Goal: Transaction & Acquisition: Purchase product/service

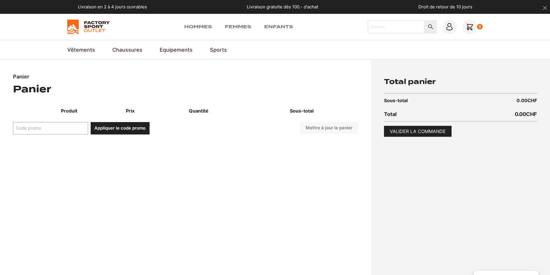
click at [98, 24] on img at bounding box center [88, 27] width 42 height 14
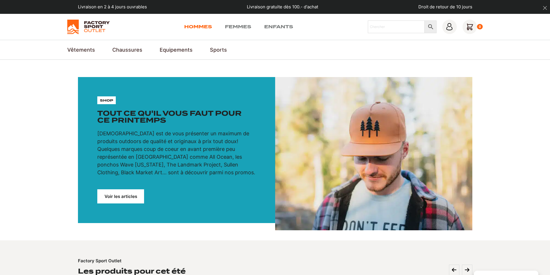
click at [198, 26] on link "Hommes" at bounding box center [198, 26] width 28 height 7
click at [135, 31] on div "Hommes Femmes Enfants Chercher × 0" at bounding box center [275, 27] width 416 height 14
